Goal: Task Accomplishment & Management: Manage account settings

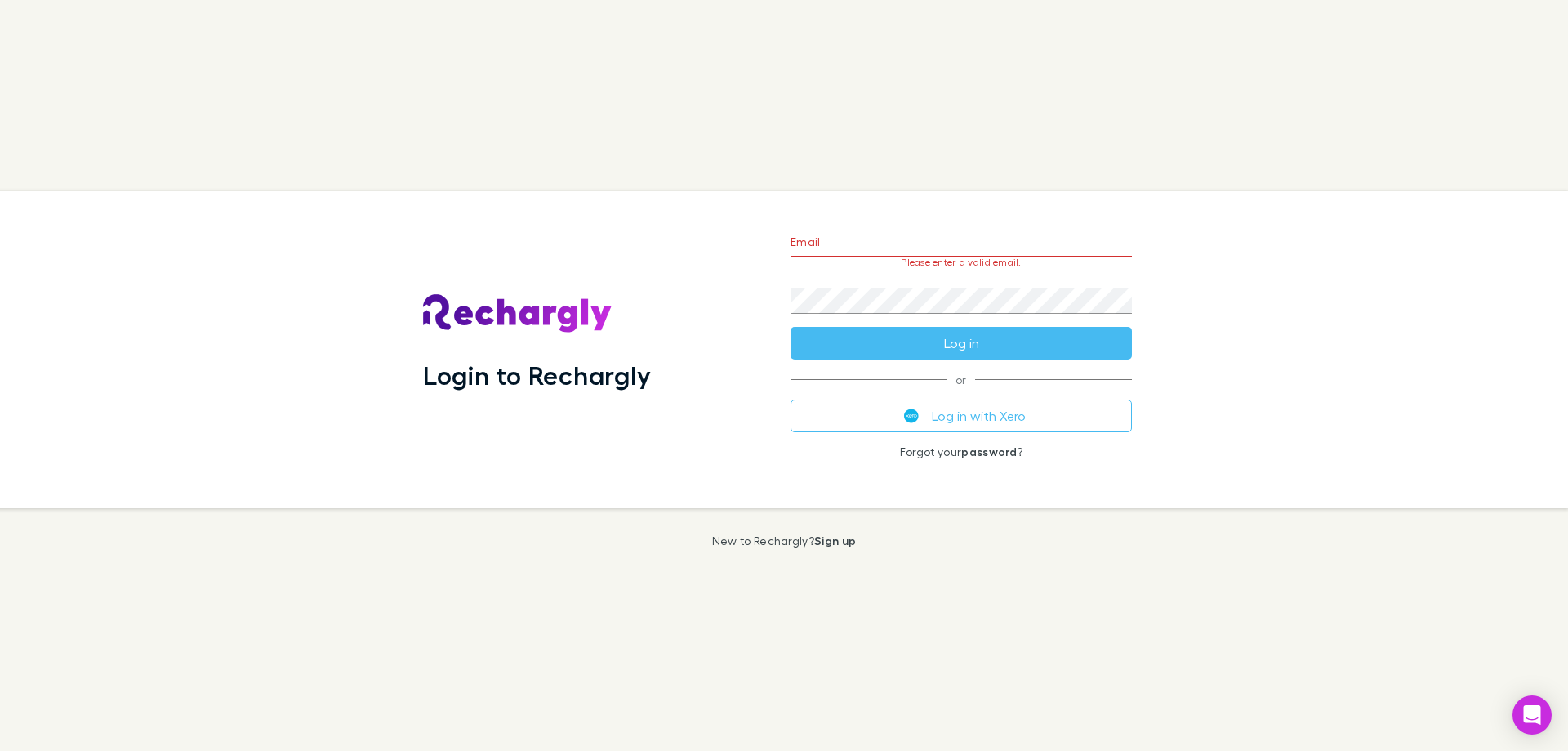
click at [808, 394] on div "Email Please enter a valid email. Password Log in or Log in with Xero Forgot yo…" at bounding box center [961, 349] width 367 height 317
click at [832, 408] on button "Log in with Xero" at bounding box center [962, 416] width 342 height 33
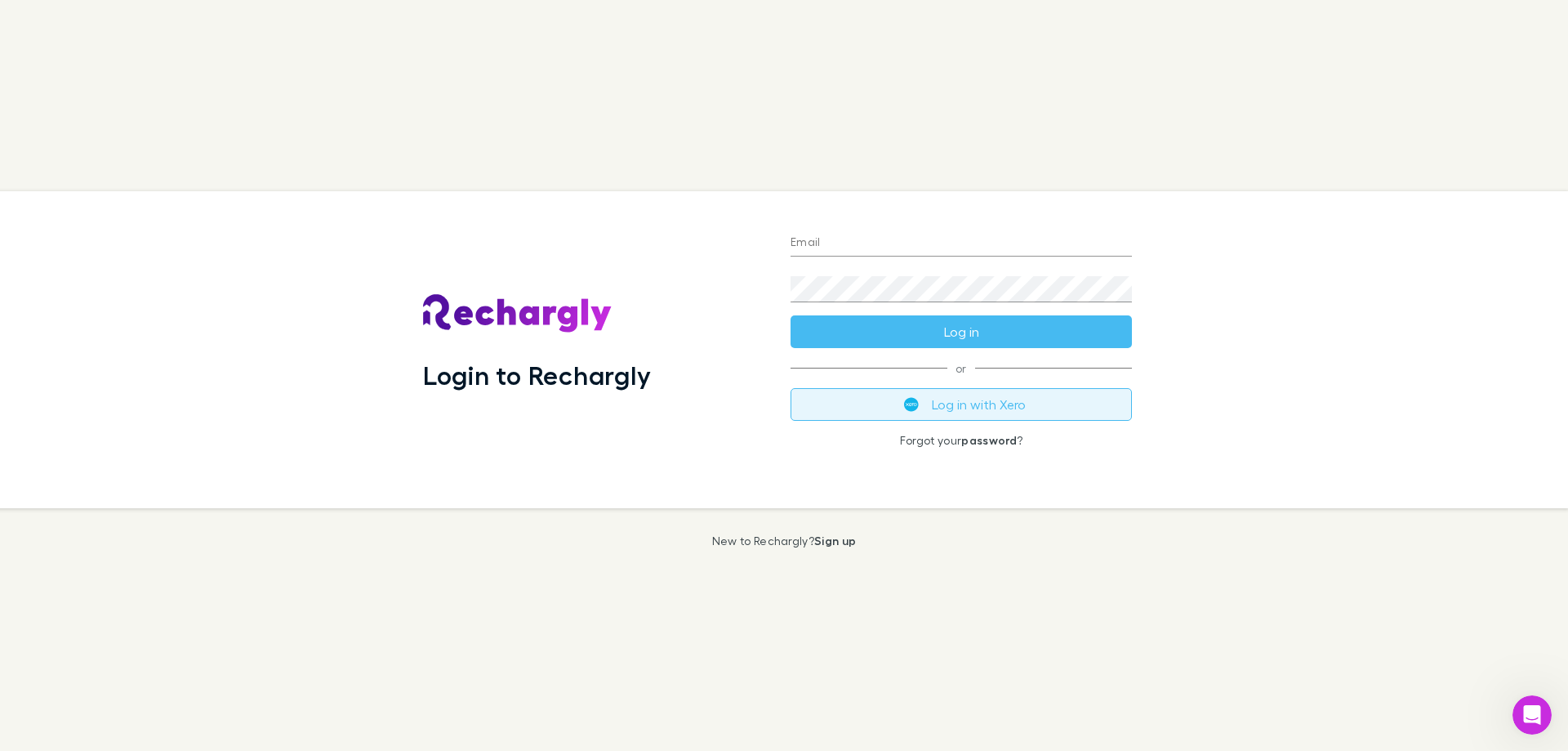
click at [1014, 400] on button "Log in with Xero" at bounding box center [962, 405] width 342 height 33
click at [1014, 398] on button "Log in with Xero" at bounding box center [962, 405] width 342 height 33
